Goal: Transaction & Acquisition: Book appointment/travel/reservation

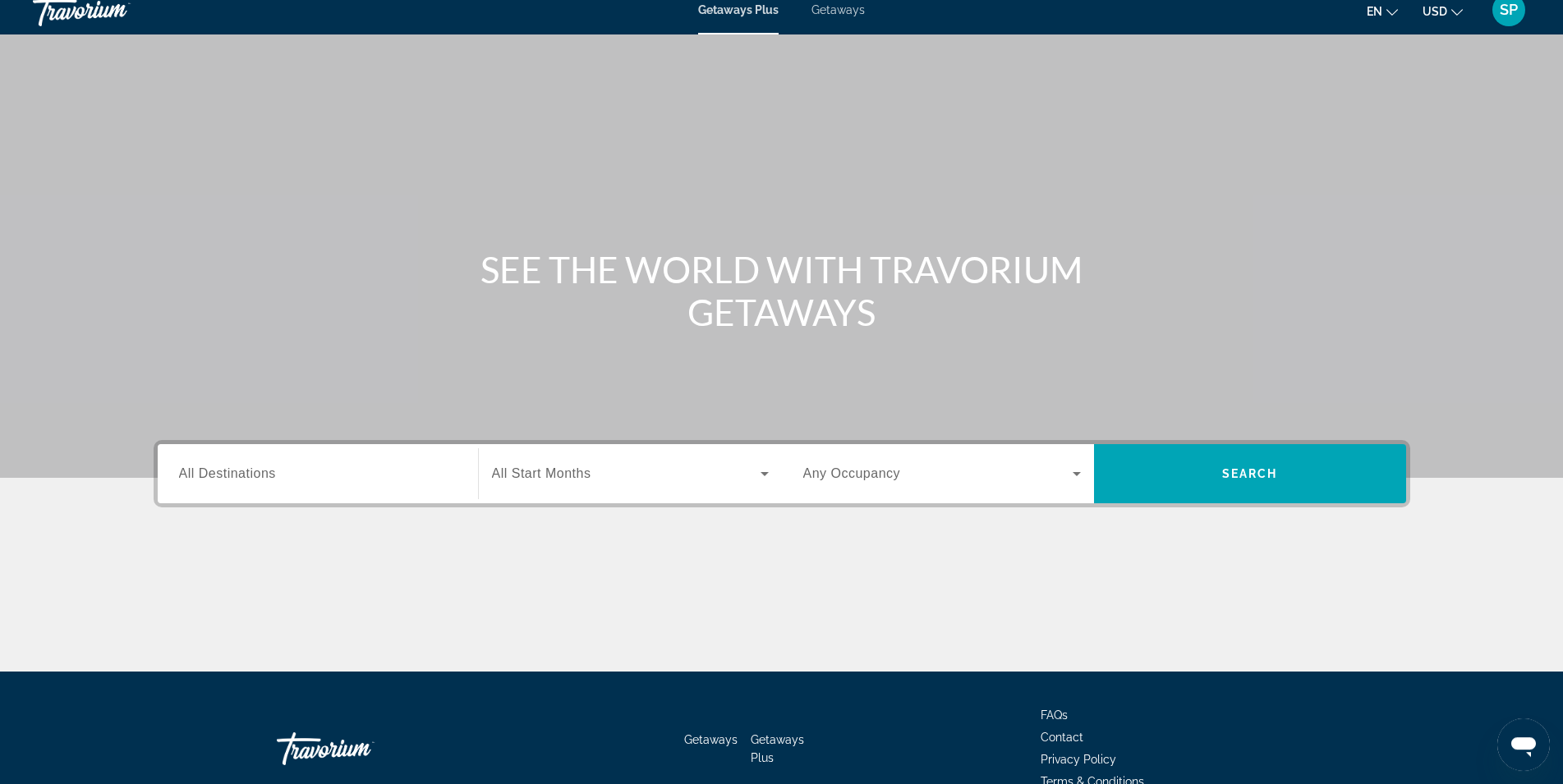
scroll to position [12, 0]
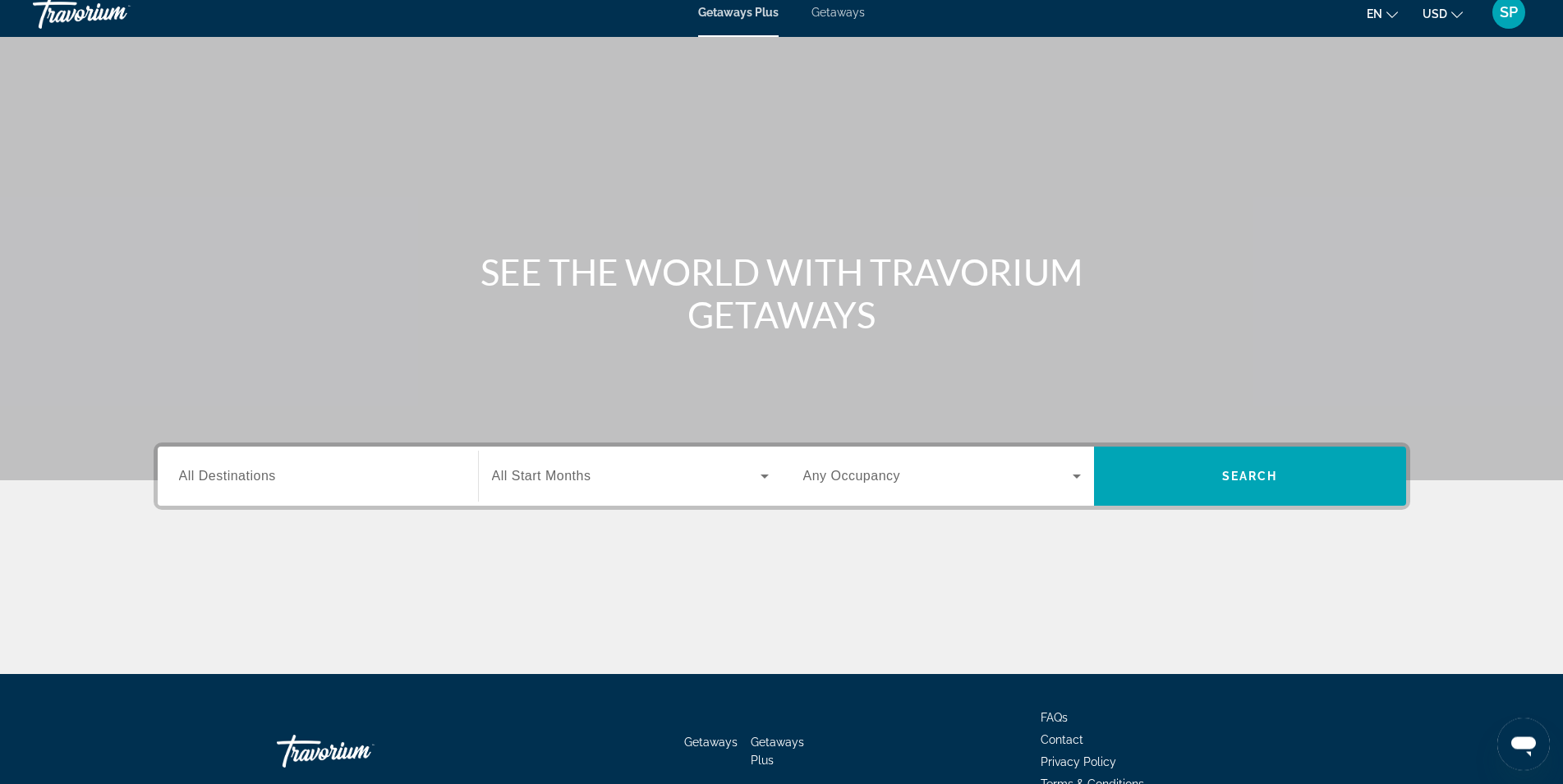
click at [267, 479] on span "All Destinations" at bounding box center [227, 476] width 96 height 14
click at [267, 479] on input "Destination All Destinations" at bounding box center [318, 478] width 278 height 20
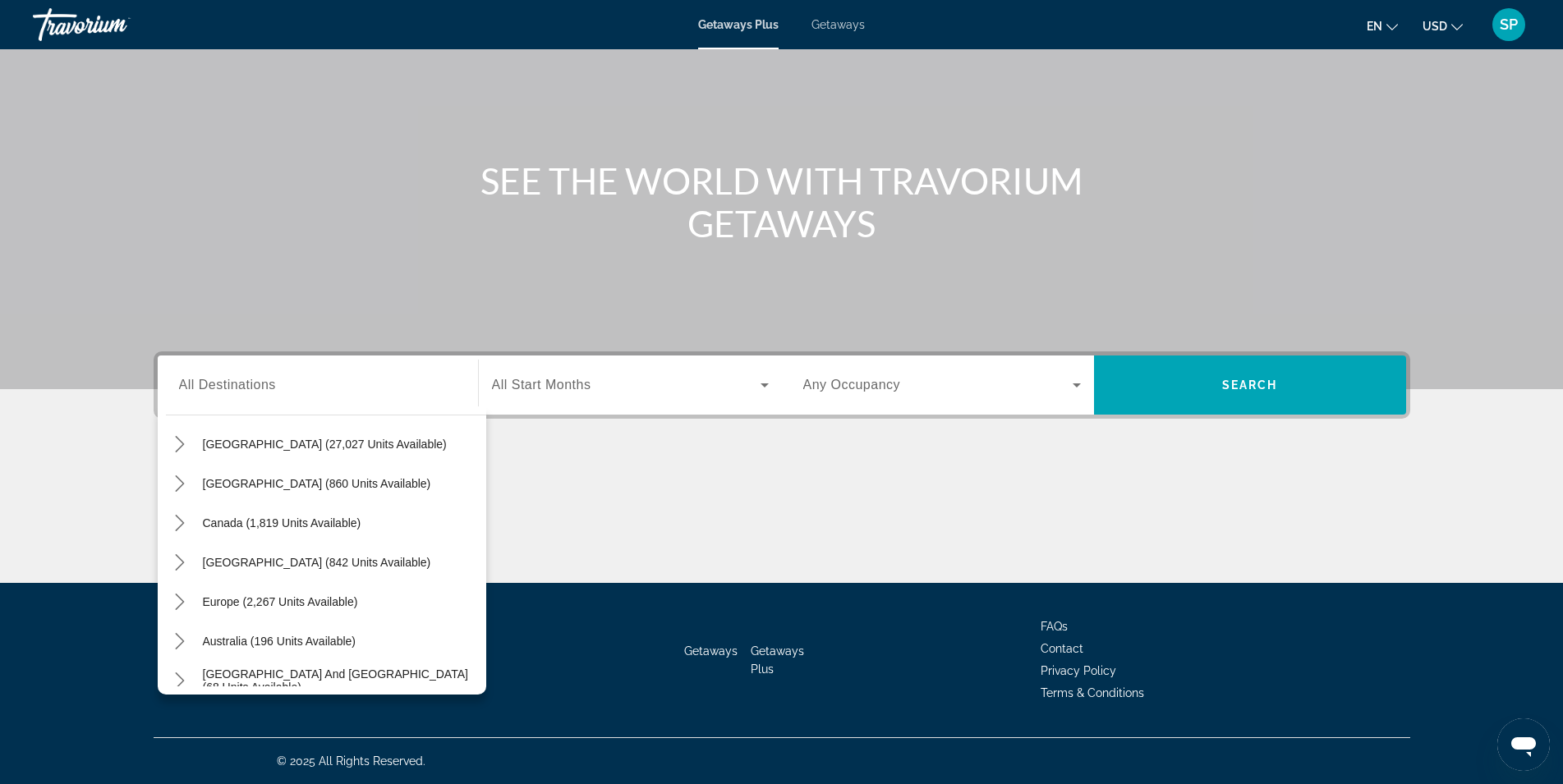
scroll to position [0, 0]
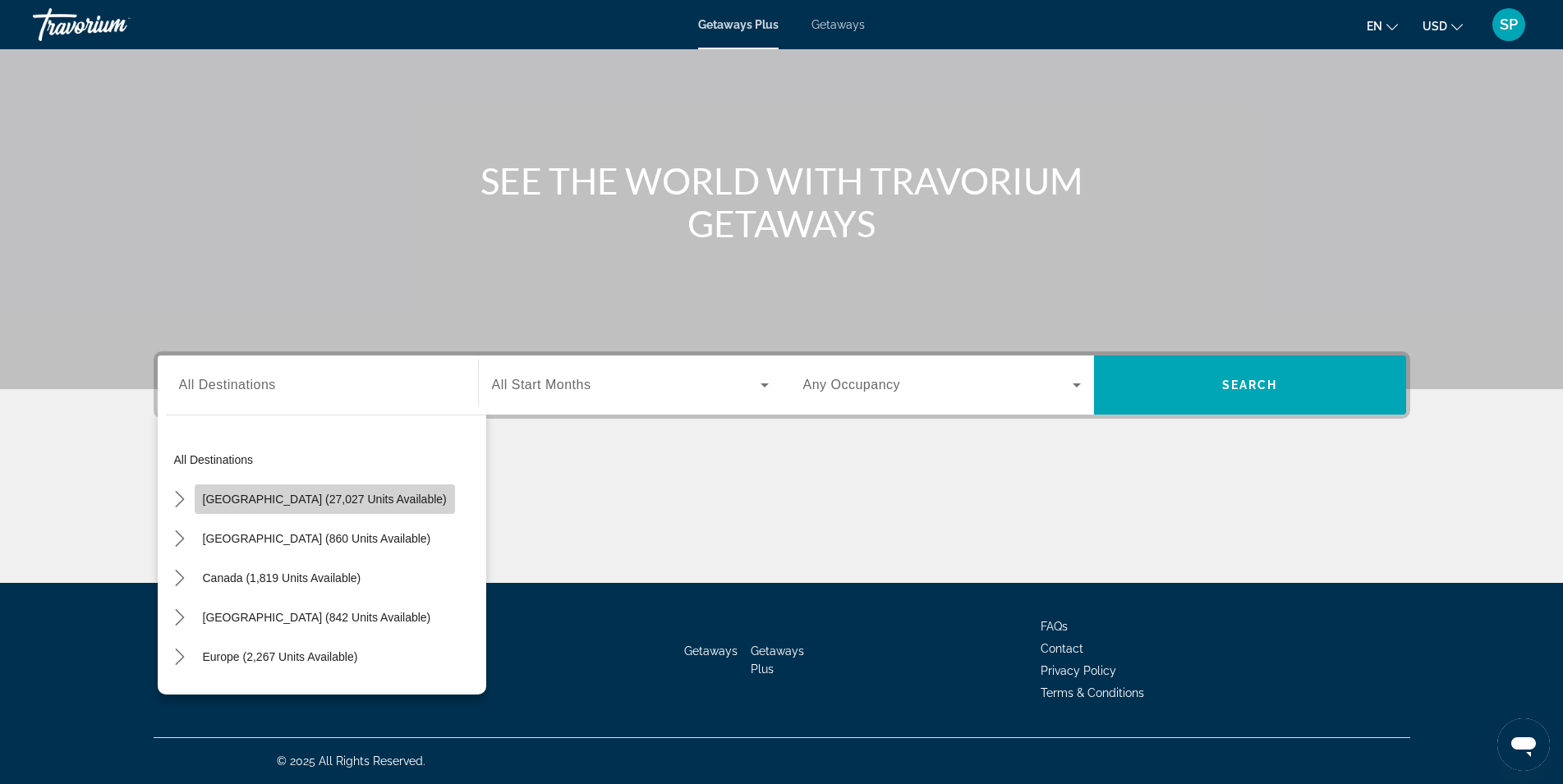
click at [336, 503] on span "[GEOGRAPHIC_DATA] (27,027 units available)" at bounding box center [325, 499] width 244 height 13
type input "**********"
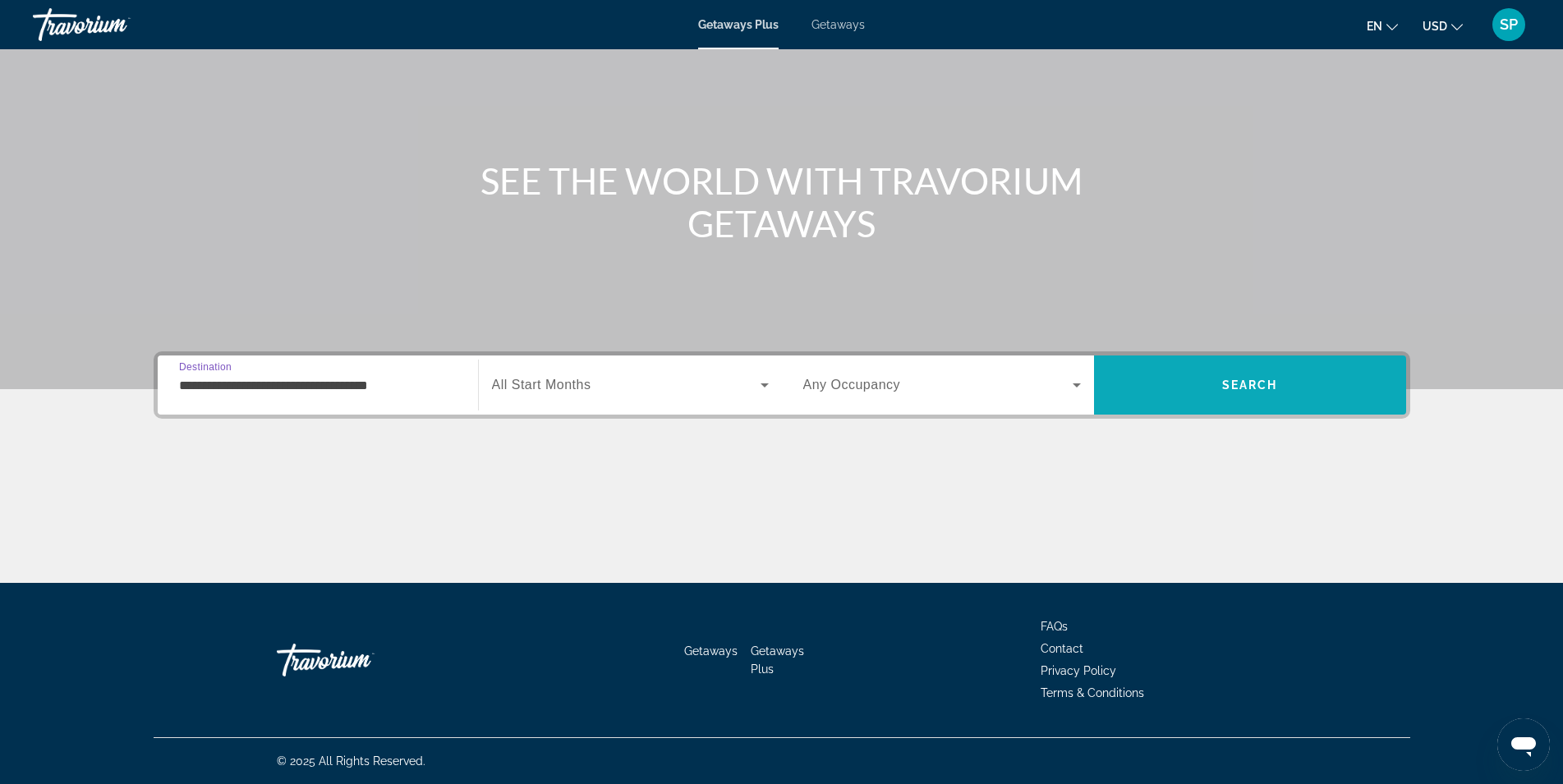
click at [1249, 392] on span "Search" at bounding box center [1250, 385] width 312 height 39
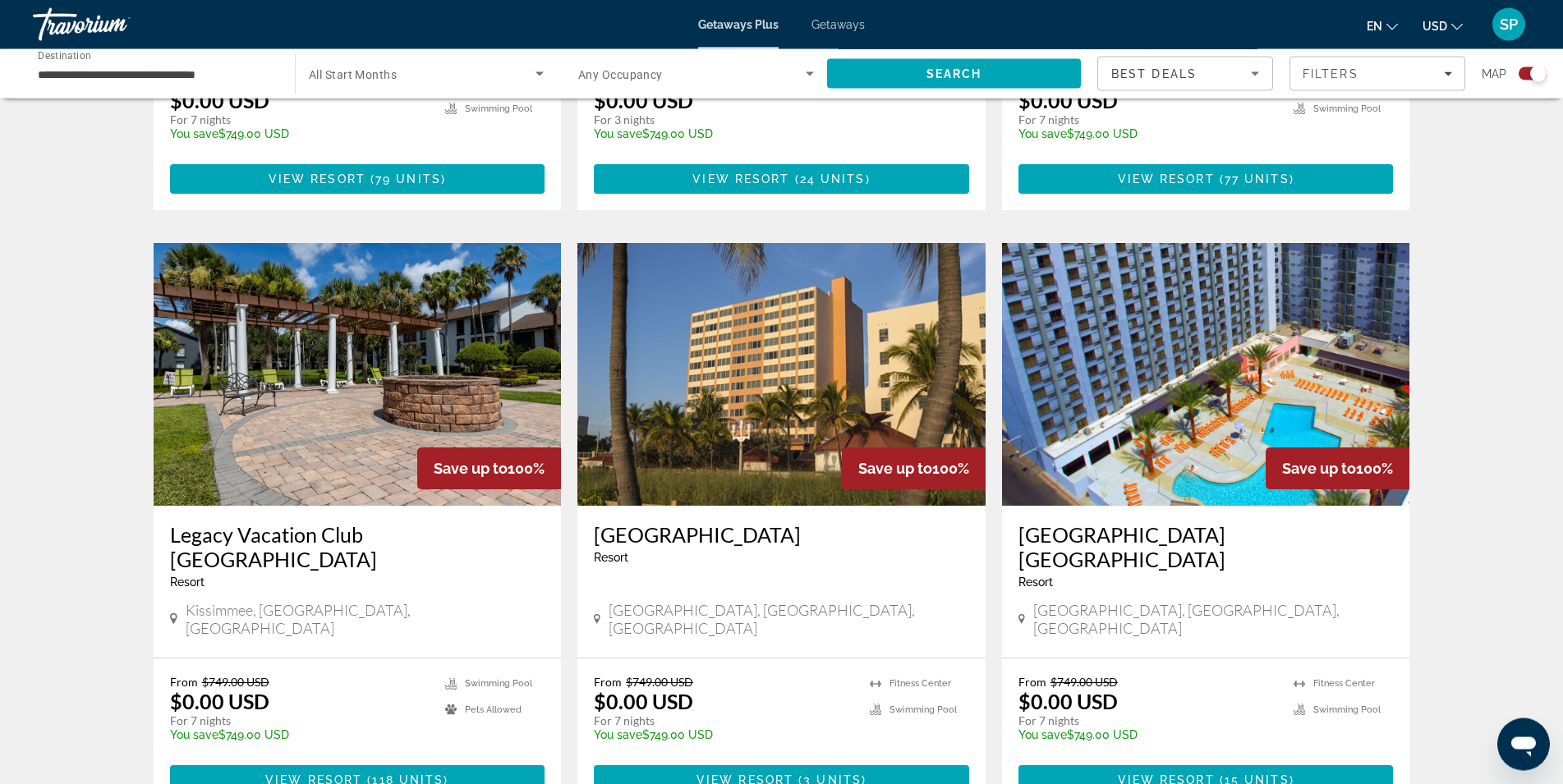
scroll to position [2271, 0]
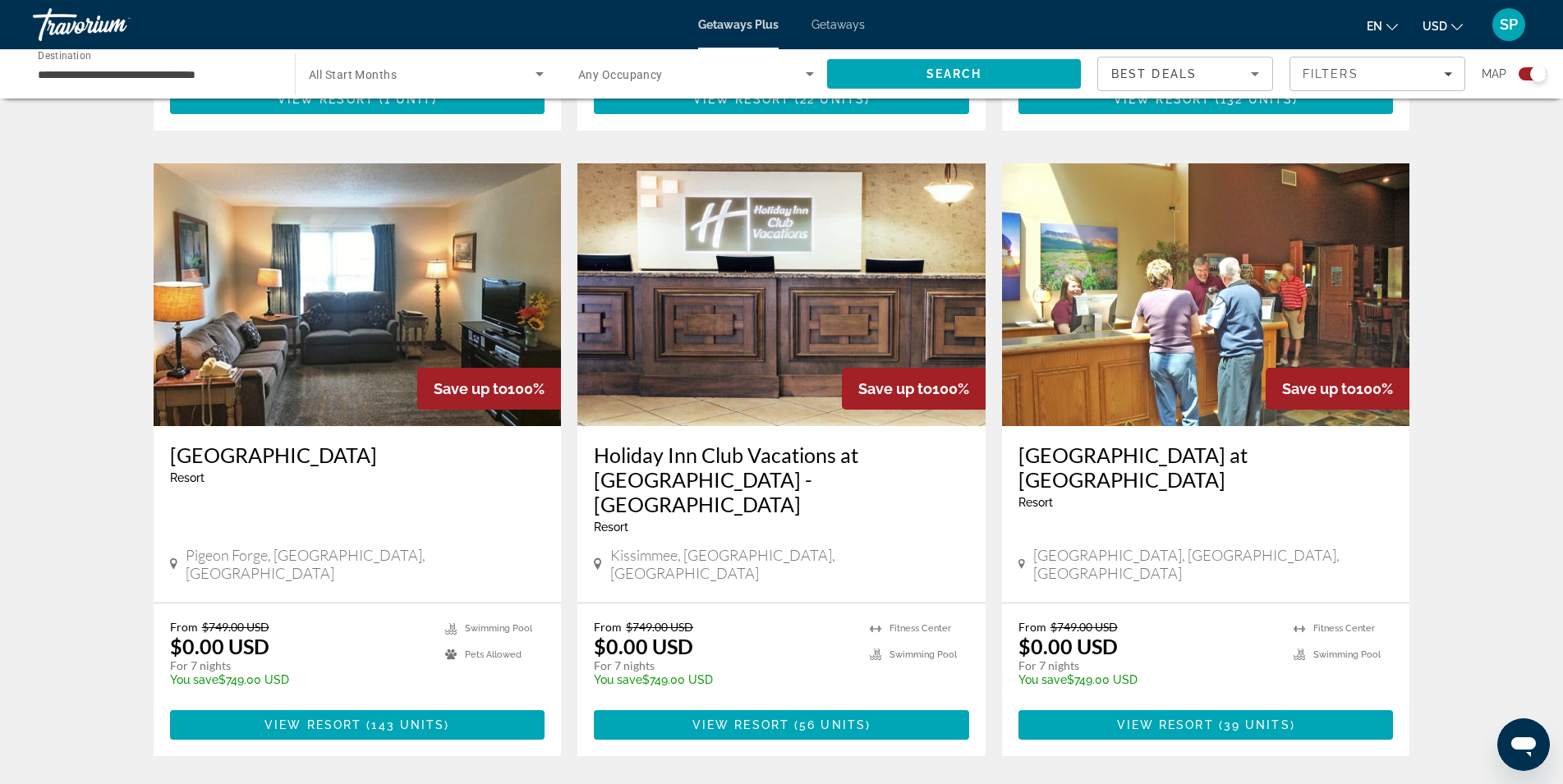
scroll to position [2316, 0]
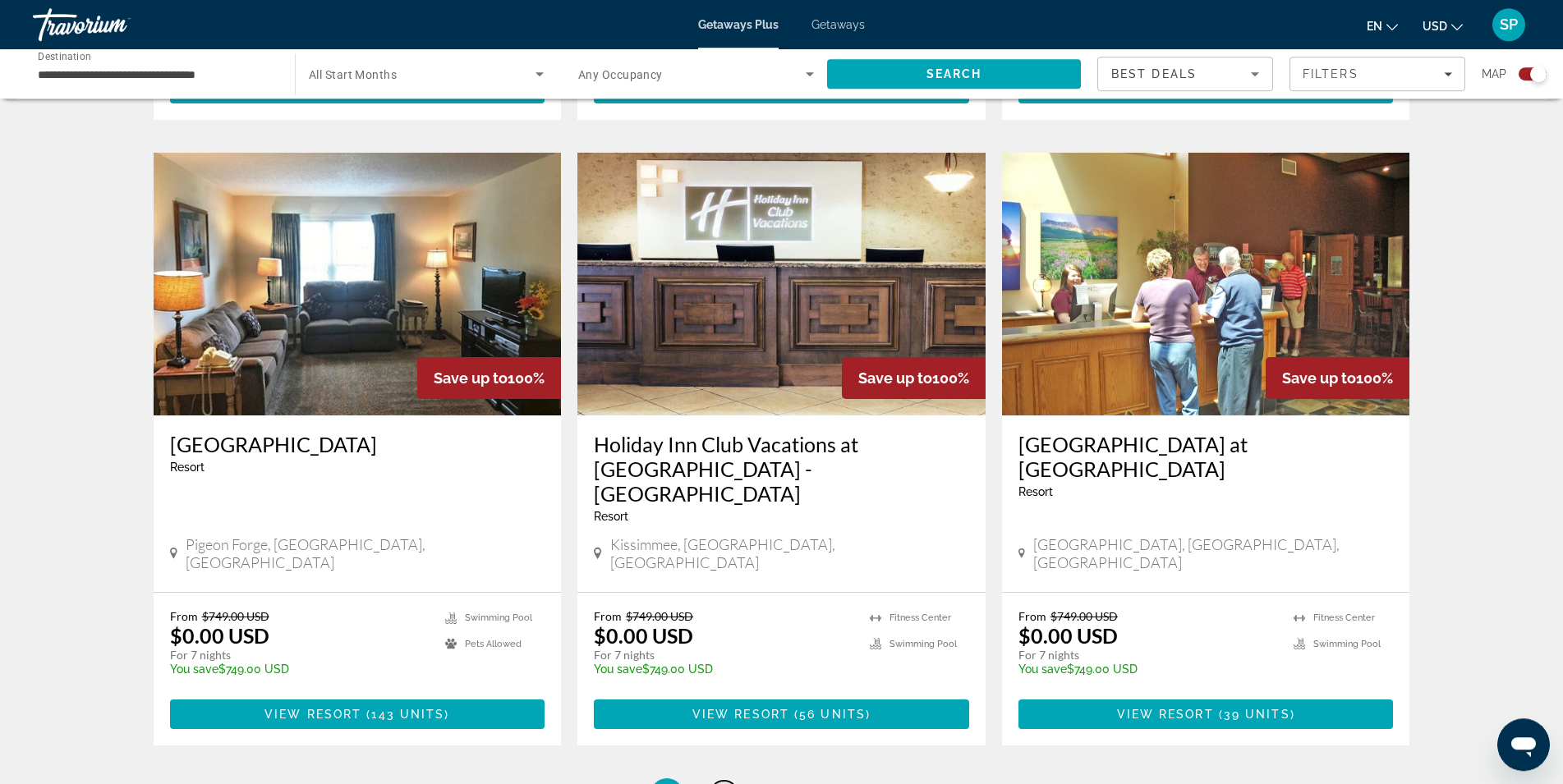
click at [727, 783] on span "3" at bounding box center [724, 795] width 8 height 18
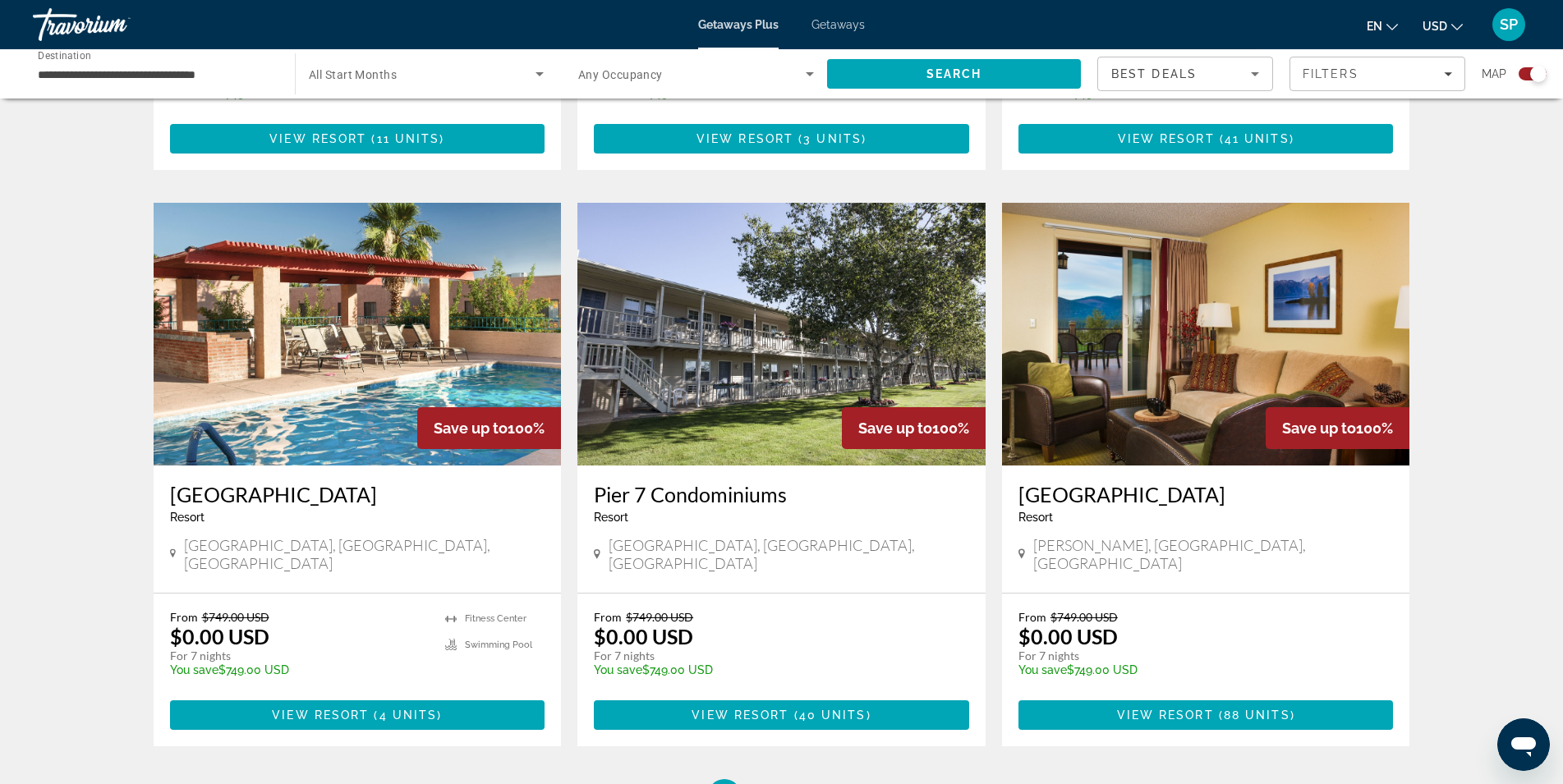
scroll to position [2293, 0]
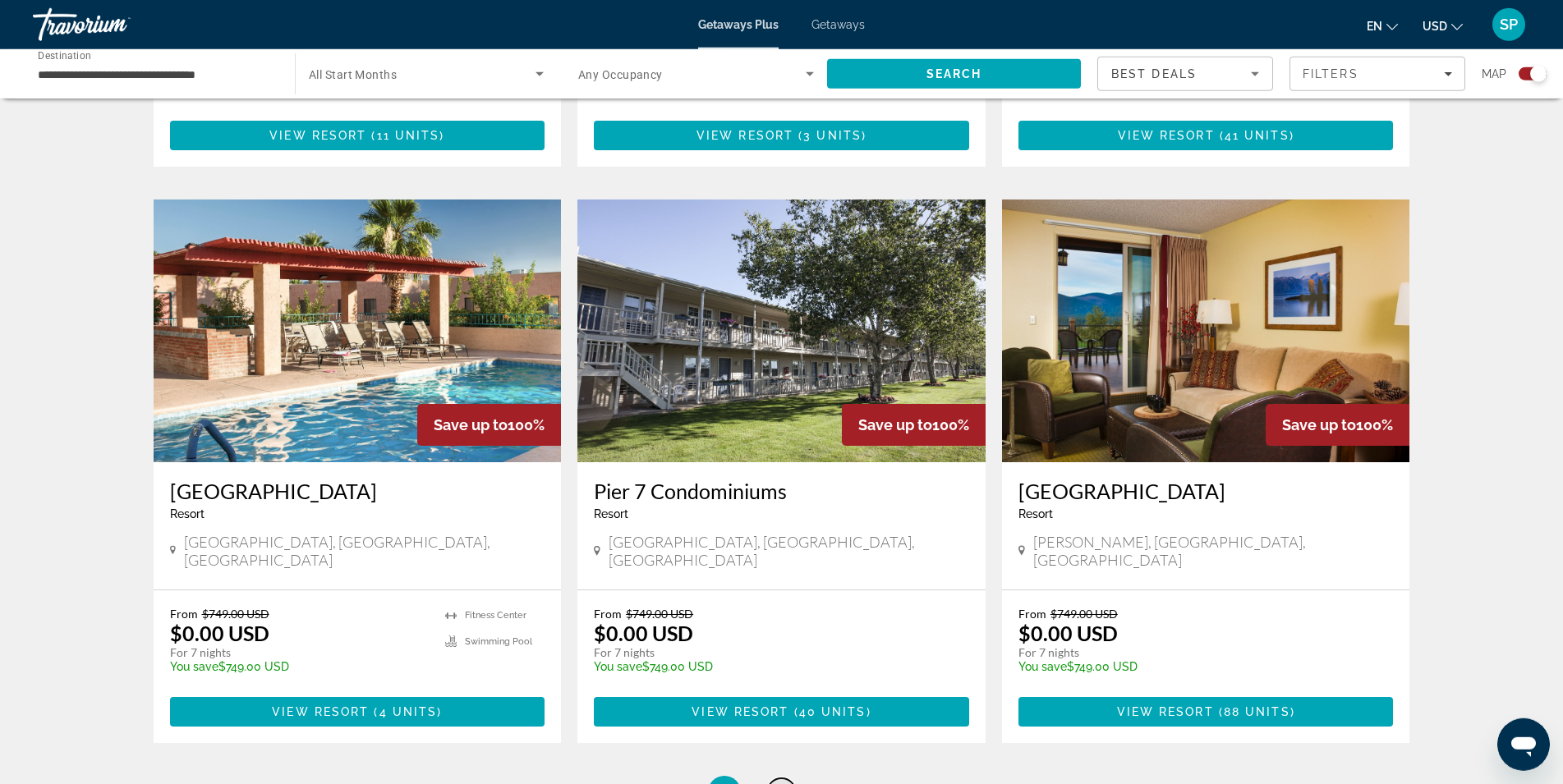
click at [778, 783] on span "4" at bounding box center [782, 792] width 8 height 18
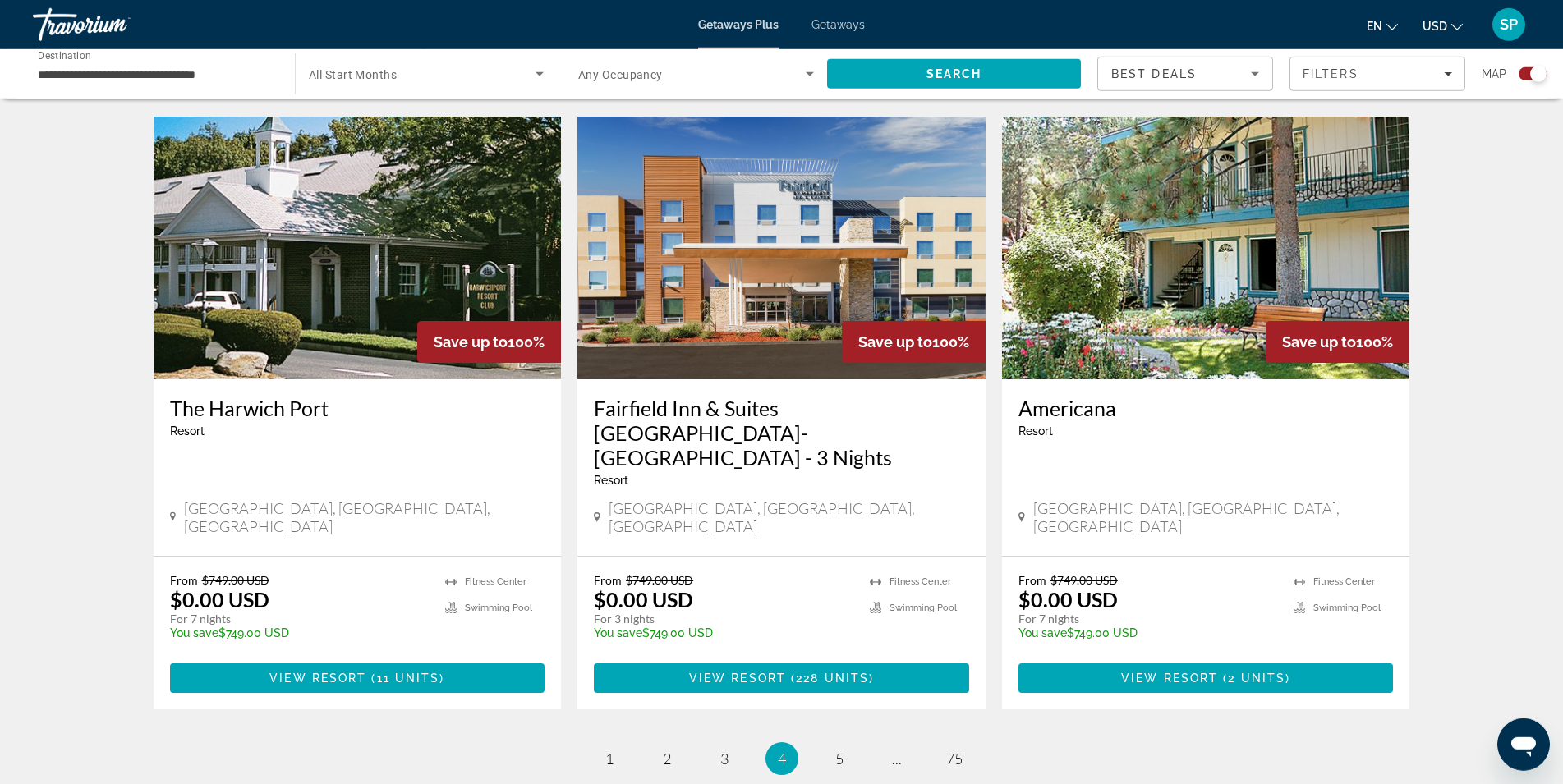
scroll to position [2323, 0]
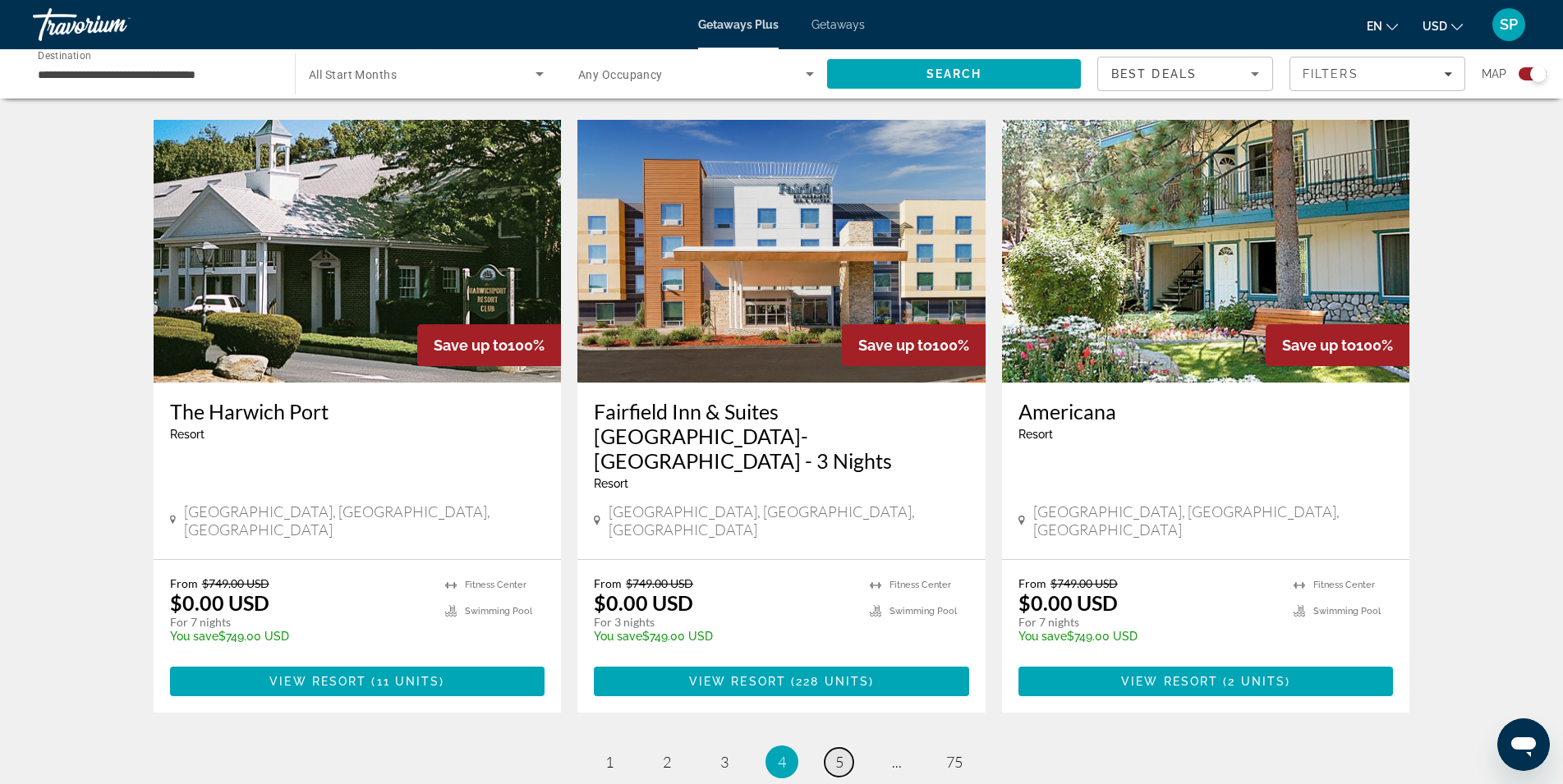
click at [839, 753] on span "5" at bounding box center [840, 761] width 8 height 18
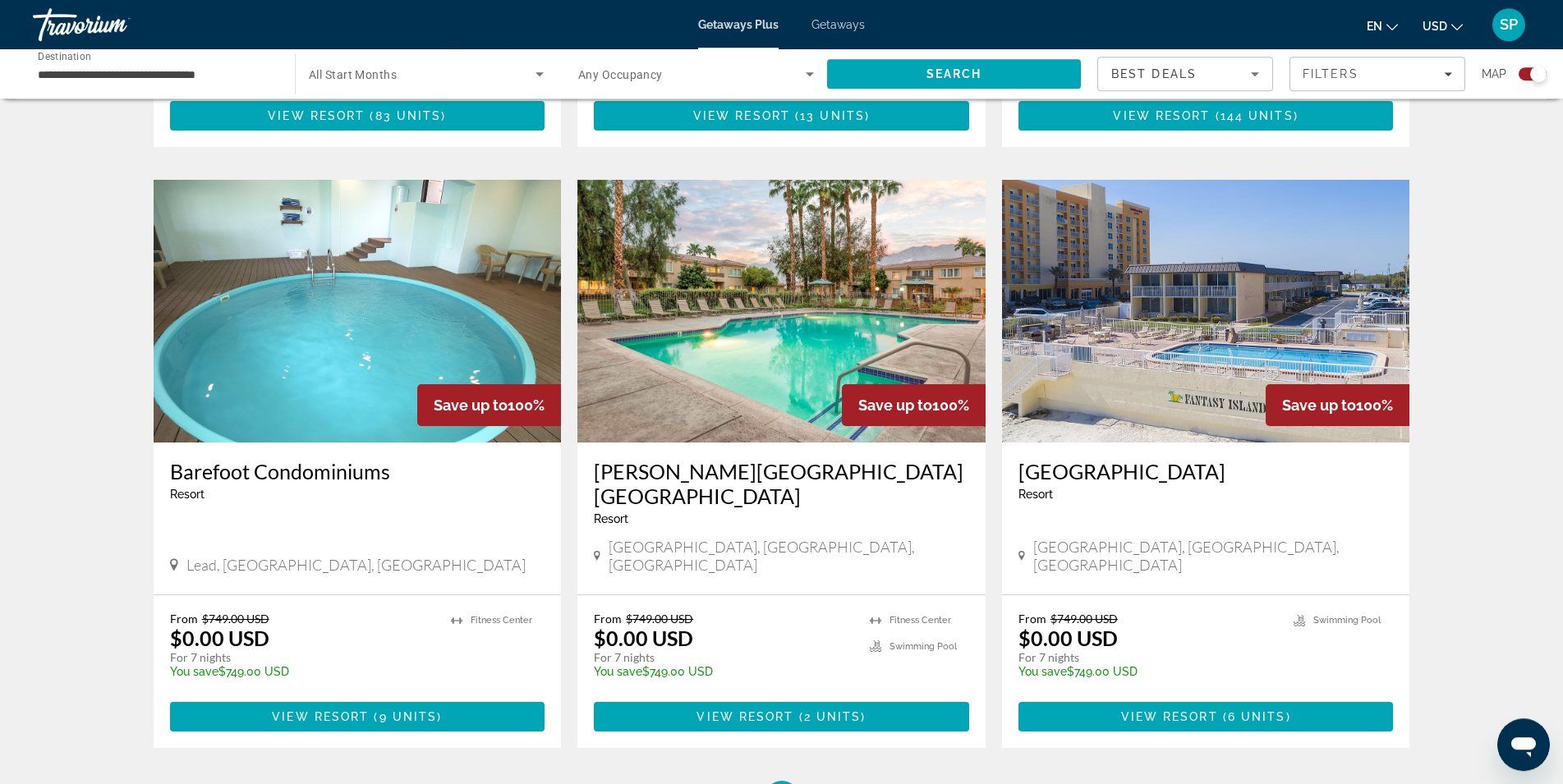
scroll to position [2341, 0]
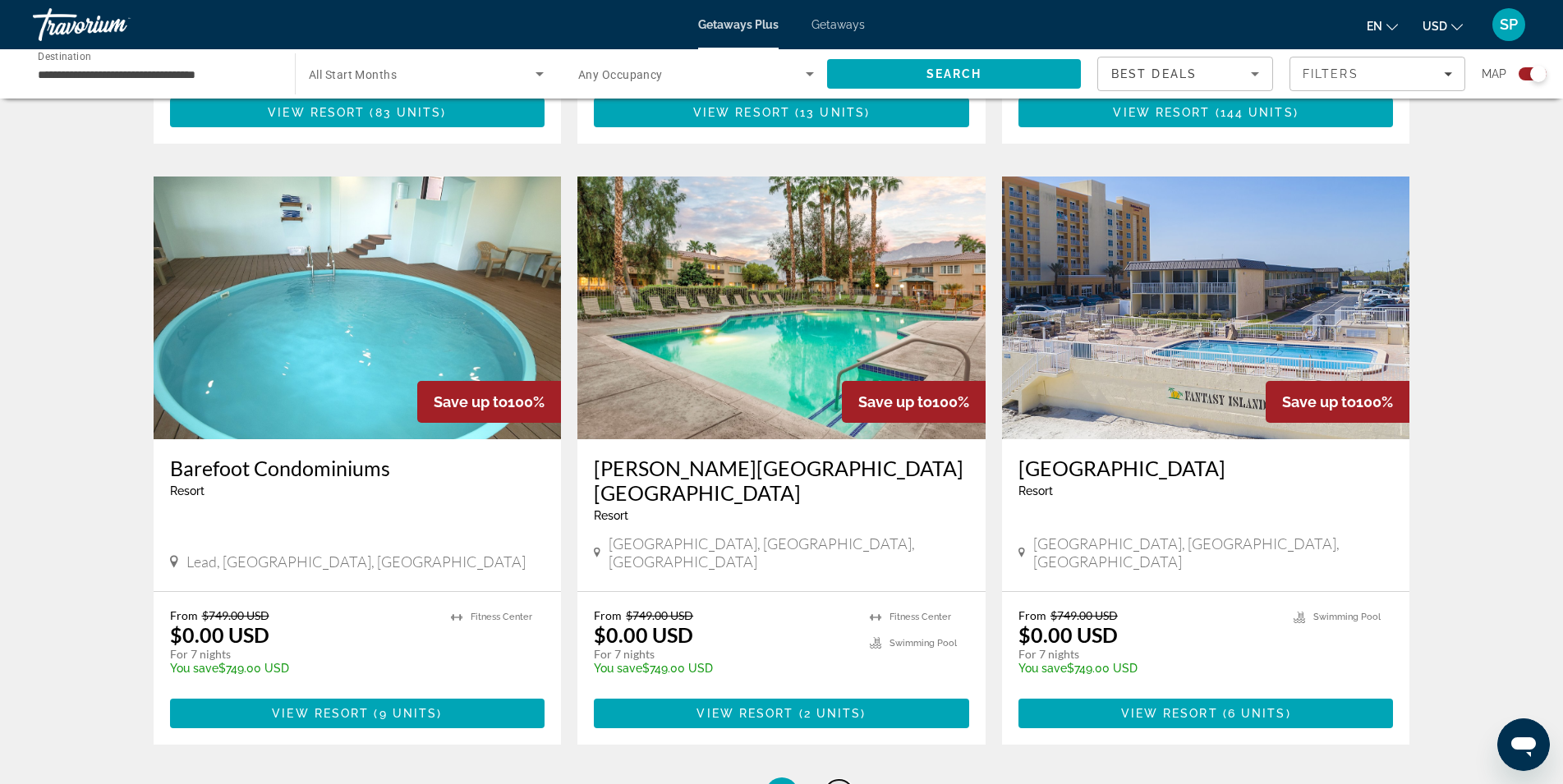
click at [837, 783] on span "6" at bounding box center [840, 794] width 8 height 18
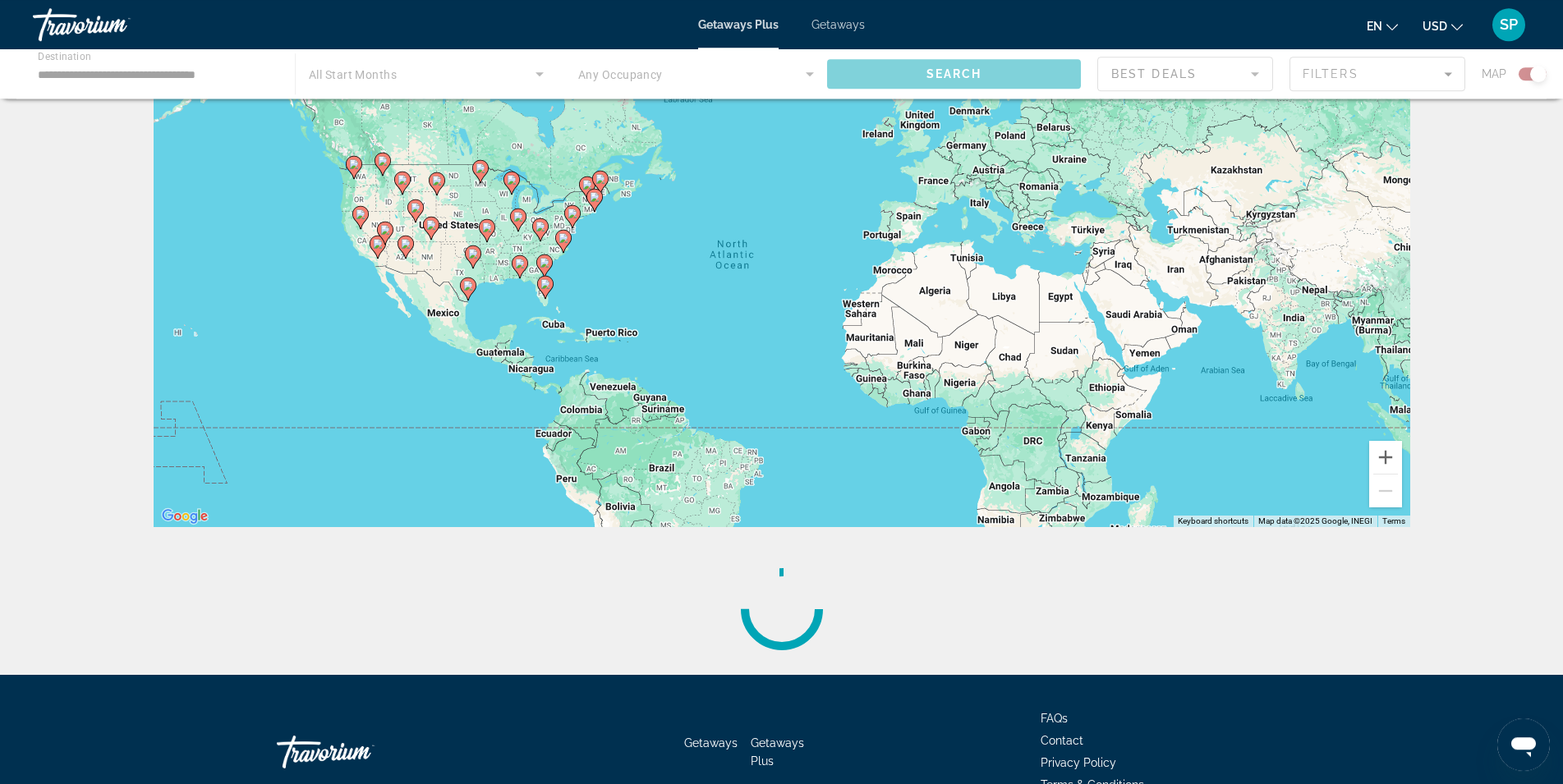
scroll to position [80, 0]
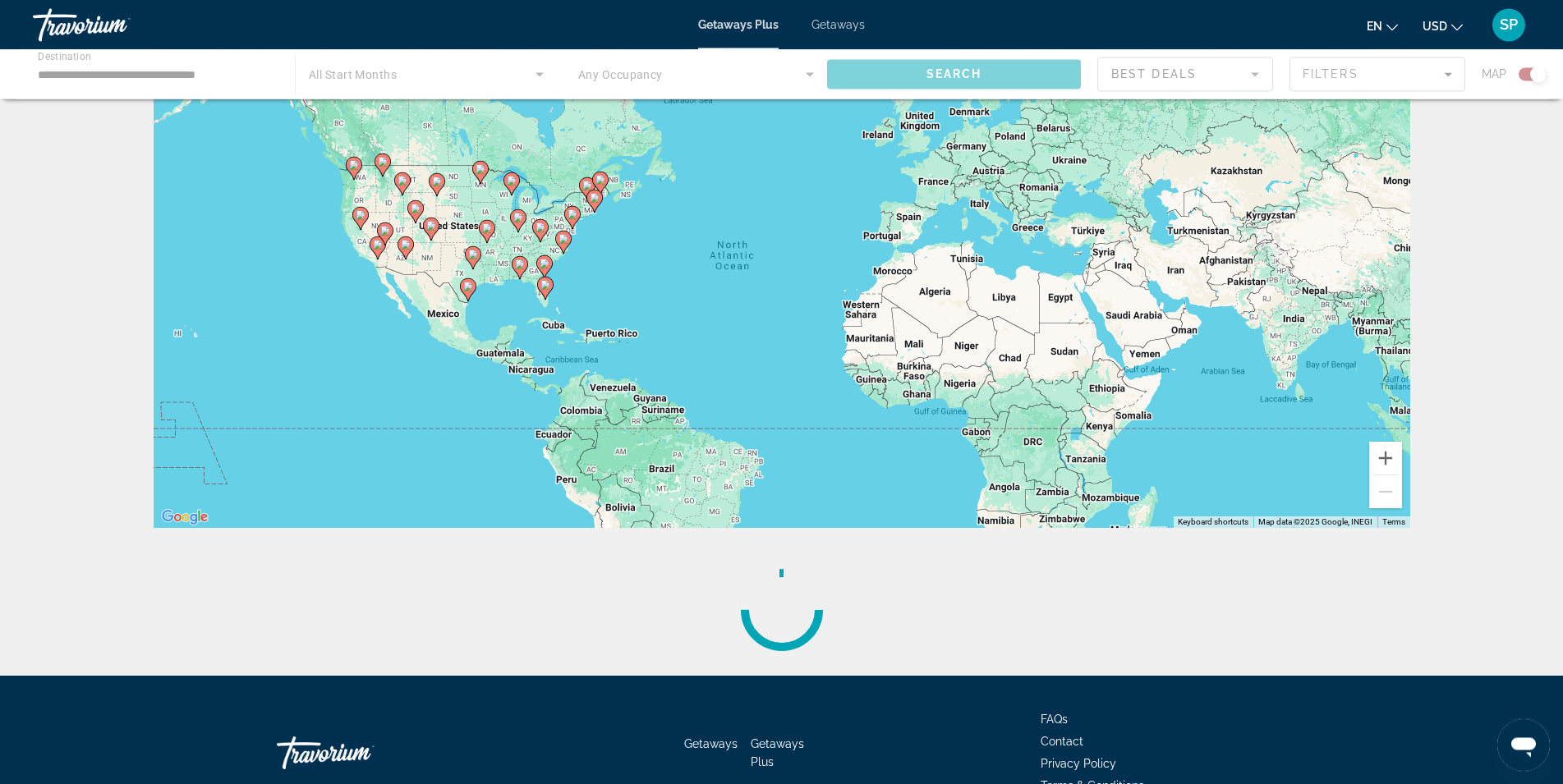
click at [1511, 28] on span "SP" at bounding box center [1509, 25] width 18 height 17
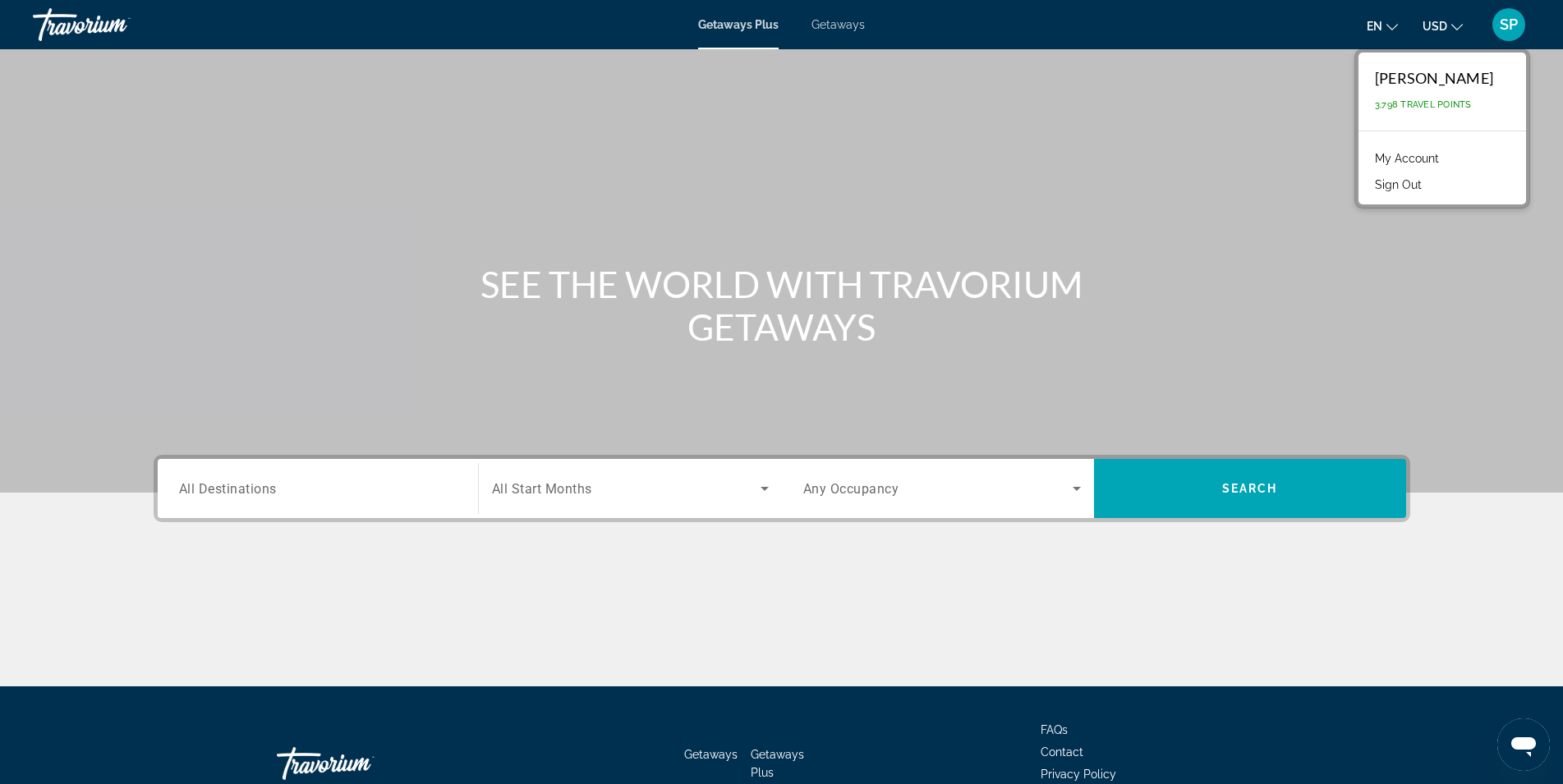
click at [839, 28] on span "Getaways" at bounding box center [839, 24] width 53 height 13
